Goal: Find specific page/section: Find specific page/section

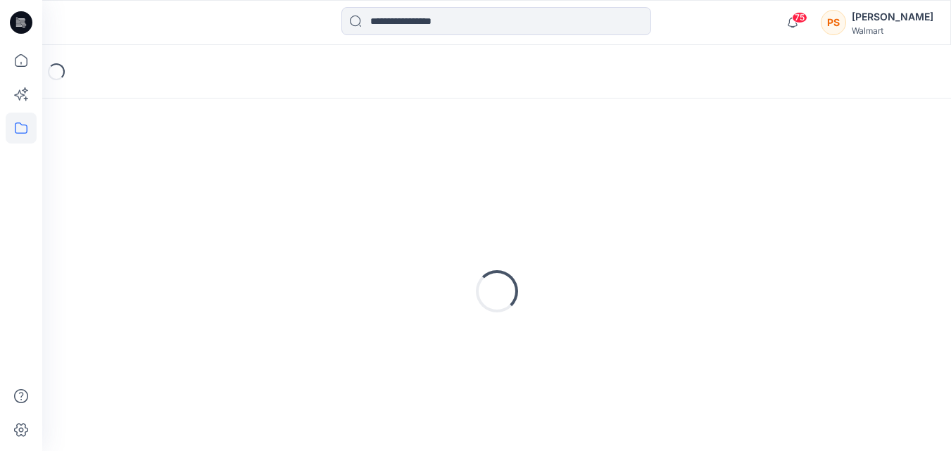
click at [476, 27] on input at bounding box center [496, 21] width 310 height 28
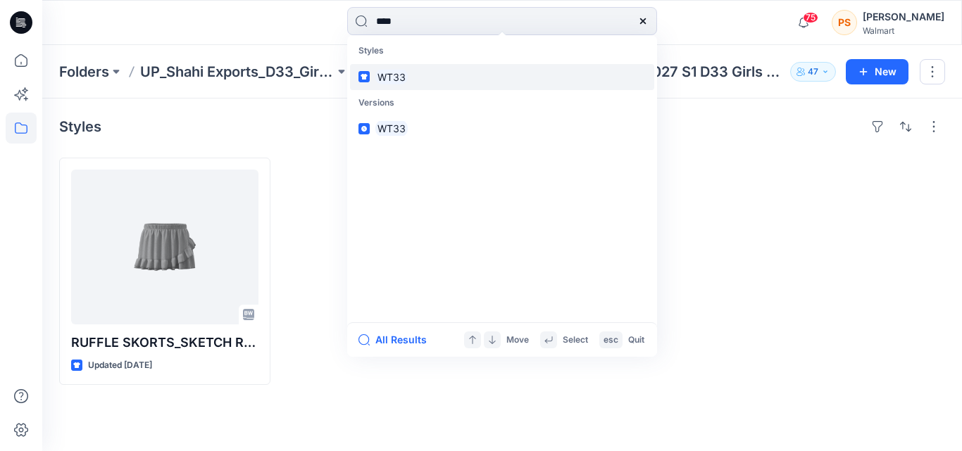
type input "****"
click at [478, 73] on link "WT33" at bounding box center [502, 77] width 304 height 26
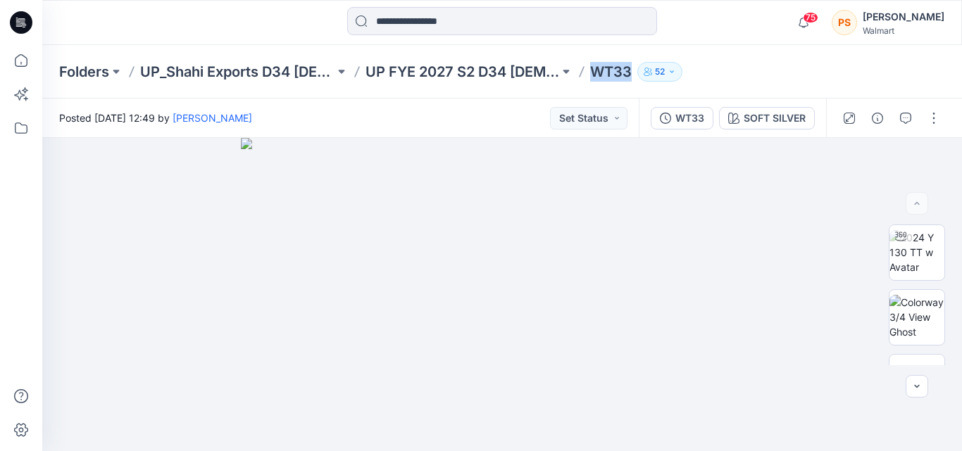
drag, startPoint x: 590, startPoint y: 70, endPoint x: 629, endPoint y: 75, distance: 39.1
click at [629, 75] on p "WT33" at bounding box center [611, 72] width 42 height 20
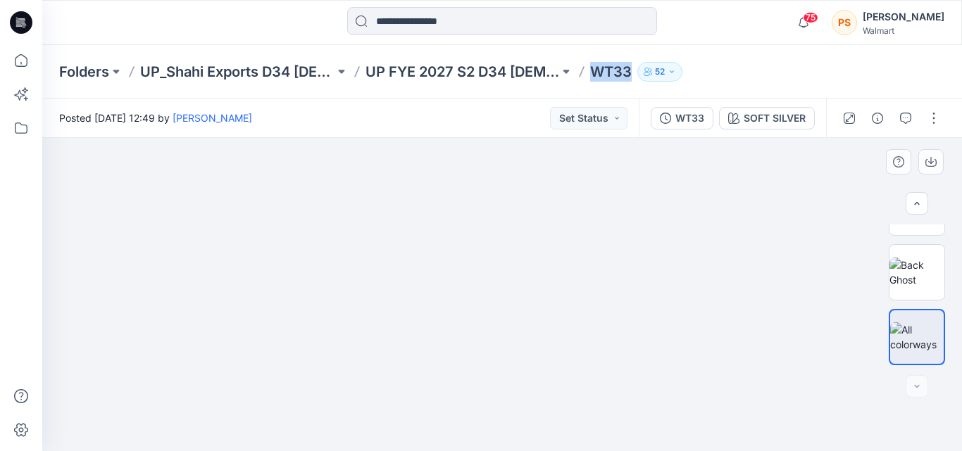
drag, startPoint x: 715, startPoint y: 323, endPoint x: 594, endPoint y: 275, distance: 130.2
click at [594, 275] on img at bounding box center [502, 246] width 686 height 410
drag, startPoint x: 558, startPoint y: 271, endPoint x: 551, endPoint y: 310, distance: 39.4
click at [551, 310] on img at bounding box center [501, 287] width 611 height 327
click at [555, 281] on img at bounding box center [501, 273] width 655 height 358
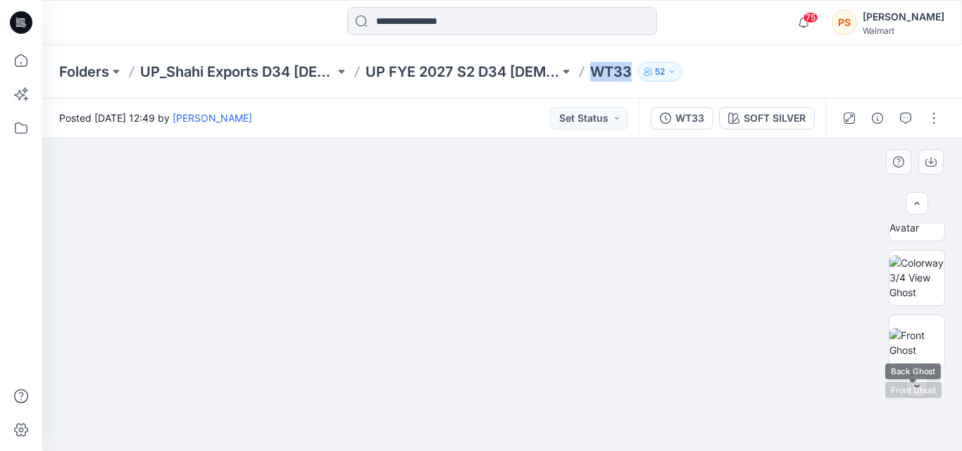
scroll to position [34, 0]
